Goal: Use online tool/utility: Utilize a website feature to perform a specific function

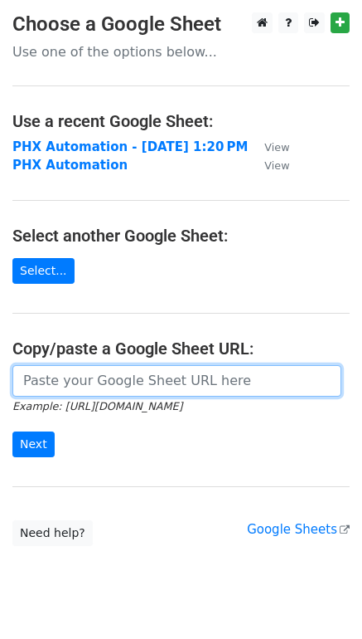
click at [100, 381] on input "url" at bounding box center [176, 381] width 329 height 32
paste input "https://docs.google.com/spreadsheets/d/1mY0CQltWa_KhNA-bro8I2X4H4IxycQZi7g1SFep…"
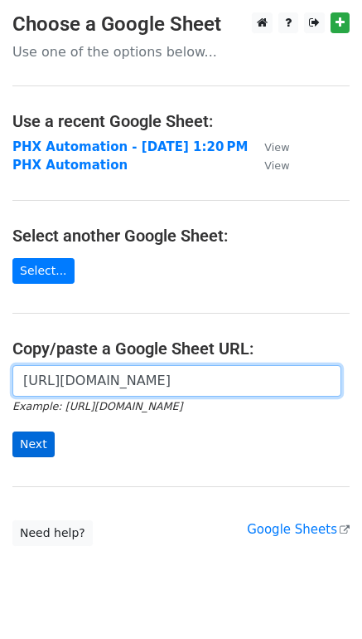
type input "https://docs.google.com/spreadsheets/d/1mY0CQltWa_KhNA-bro8I2X4H4IxycQZi7g1SFep…"
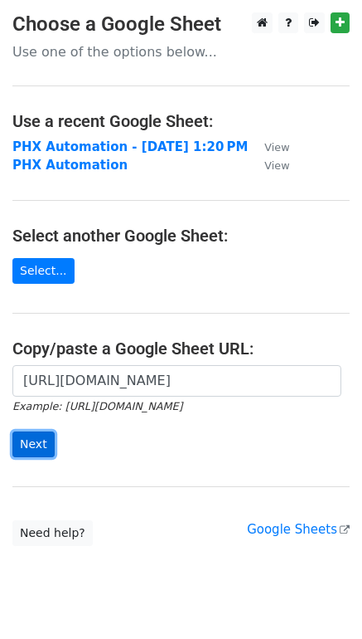
click at [31, 443] on input "Next" at bounding box center [33, 444] width 42 height 26
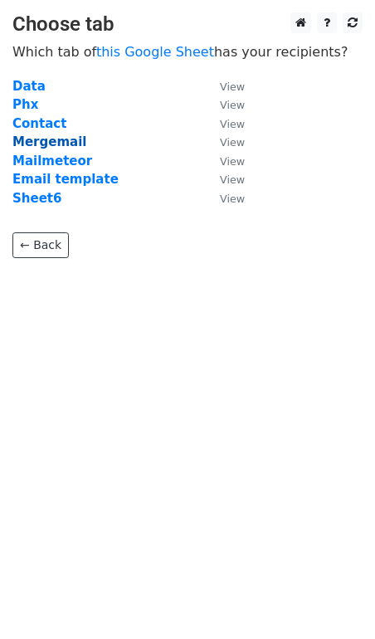
click at [48, 138] on strong "Mergemail" at bounding box center [49, 141] width 74 height 15
